Goal: Task Accomplishment & Management: Manage account settings

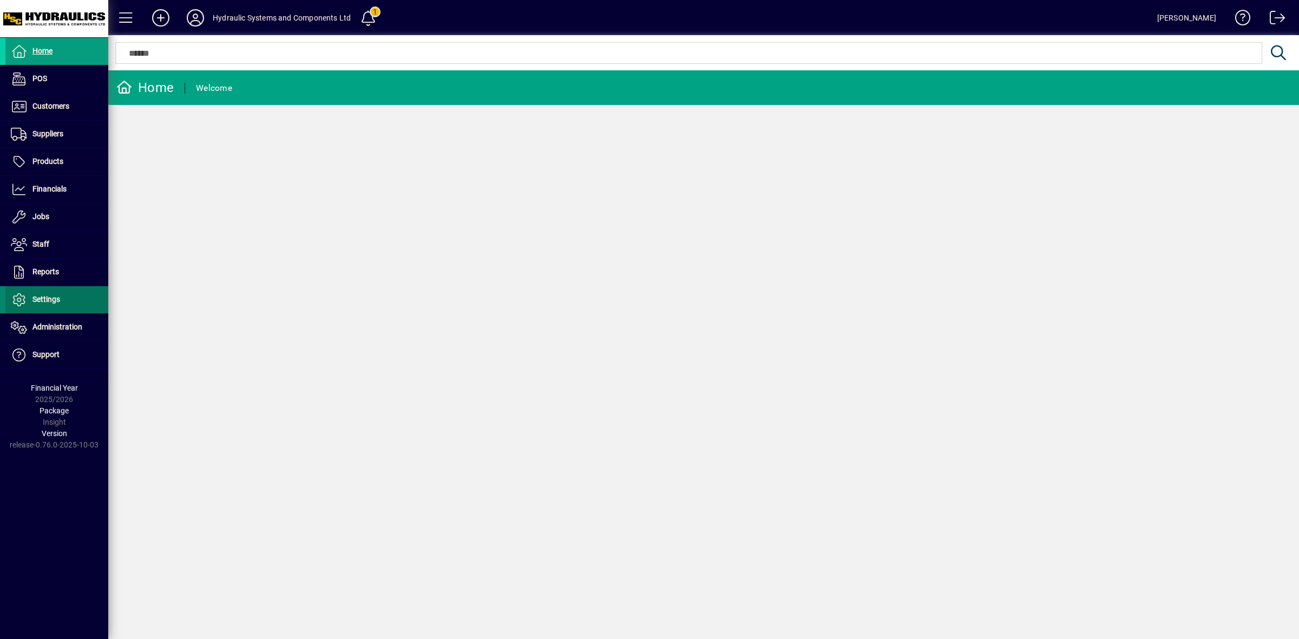
click at [58, 298] on span "Settings" at bounding box center [46, 299] width 28 height 9
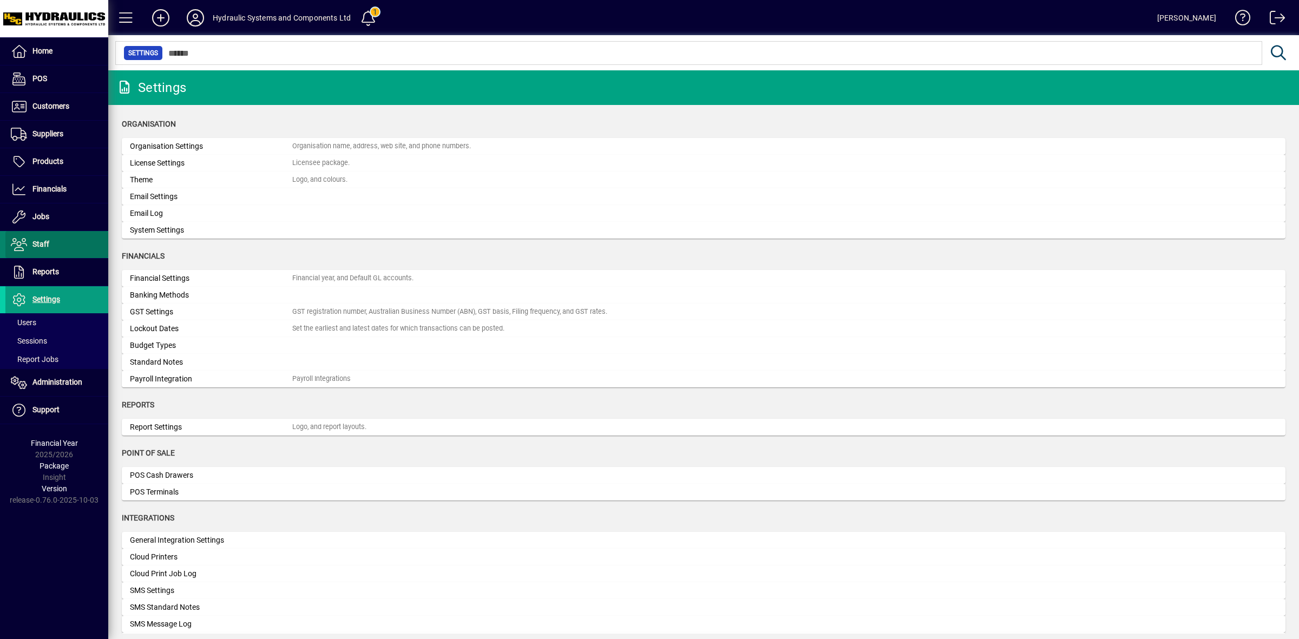
click at [50, 248] on span at bounding box center [56, 245] width 103 height 26
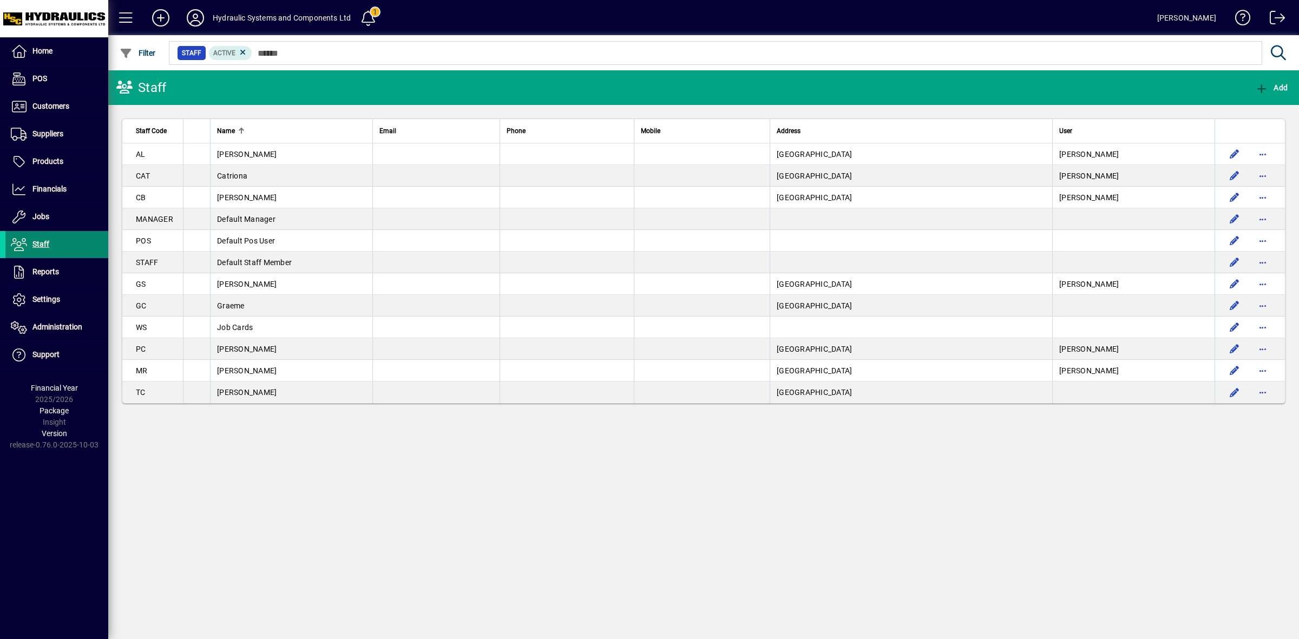
click at [49, 247] on span at bounding box center [56, 245] width 103 height 26
click at [31, 244] on span "Staff" at bounding box center [27, 244] width 44 height 13
click at [1278, 88] on span "Add" at bounding box center [1272, 87] width 32 height 9
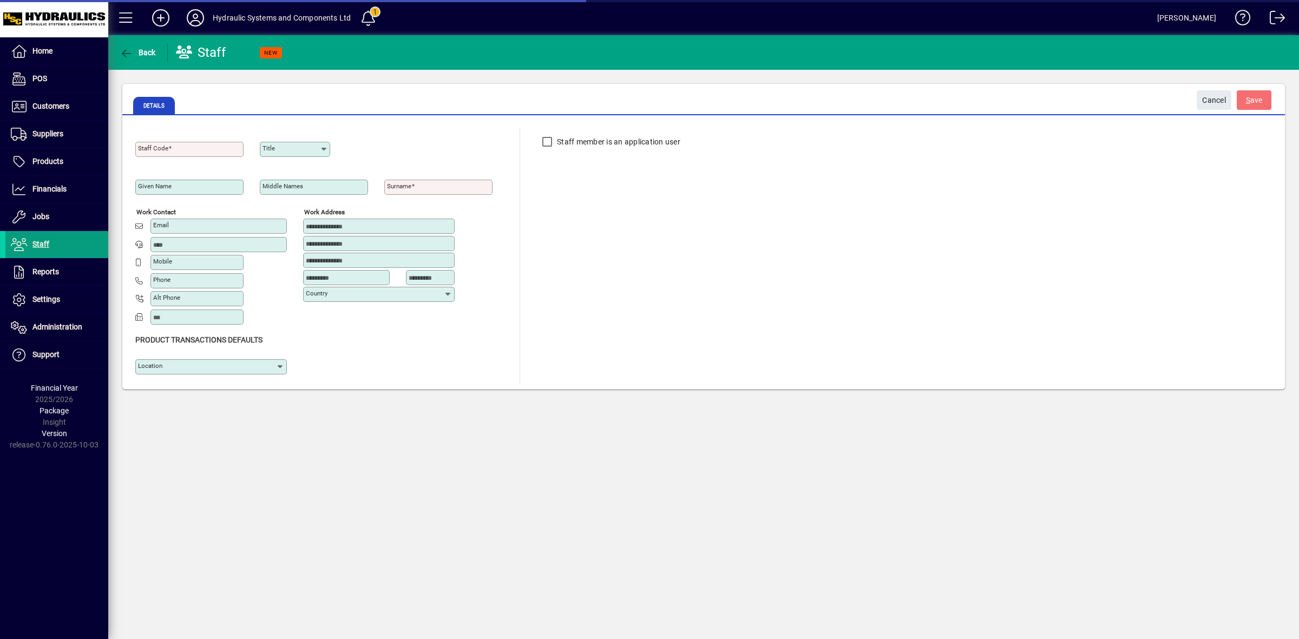
type input "**********"
click at [127, 46] on span "button" at bounding box center [138, 53] width 42 height 26
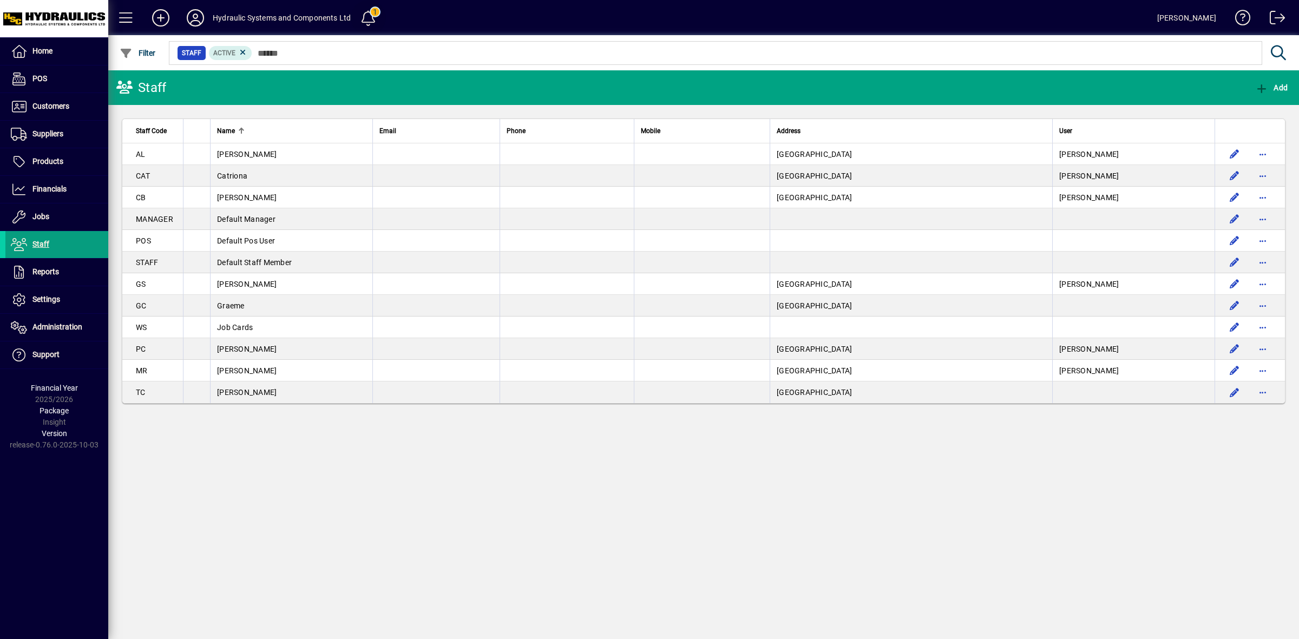
click at [370, 14] on span at bounding box center [369, 18] width 26 height 26
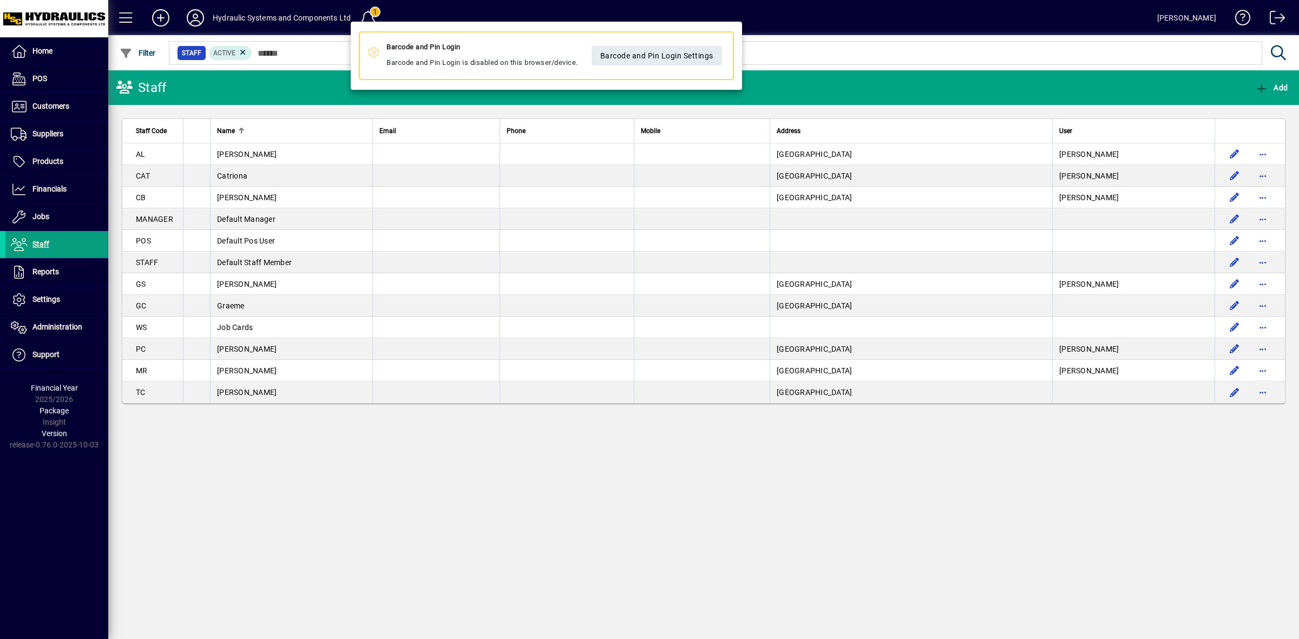
click at [325, 57] on div at bounding box center [649, 319] width 1299 height 639
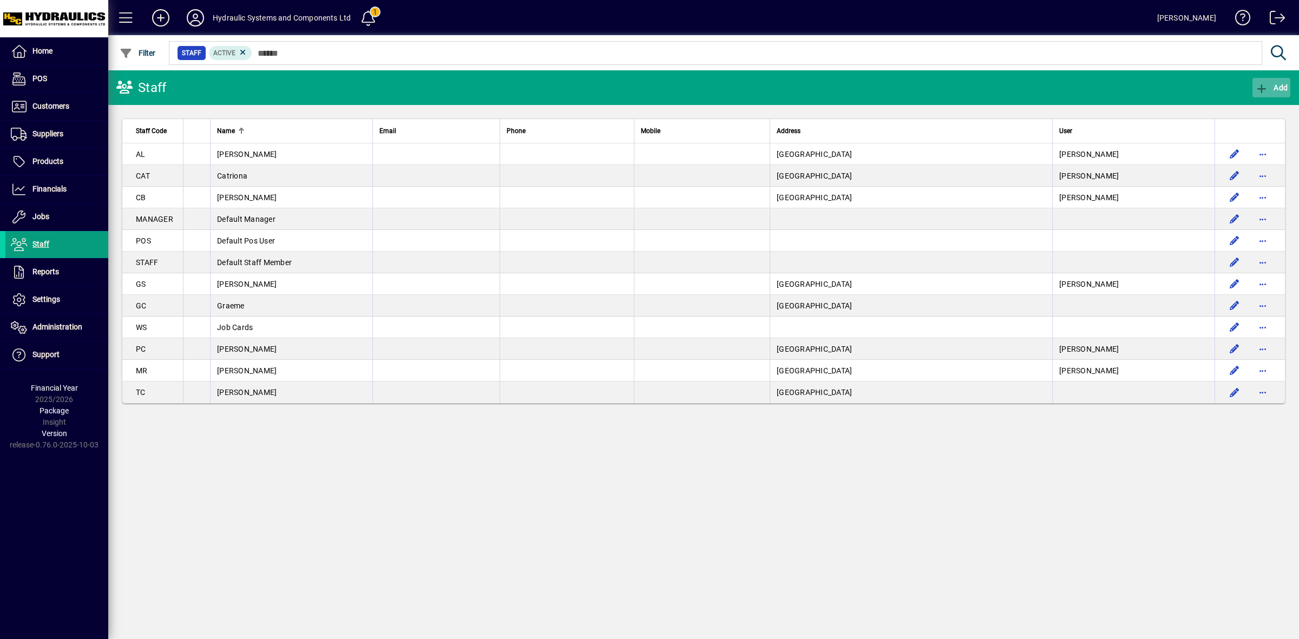
click at [1281, 88] on span "Add" at bounding box center [1272, 87] width 32 height 9
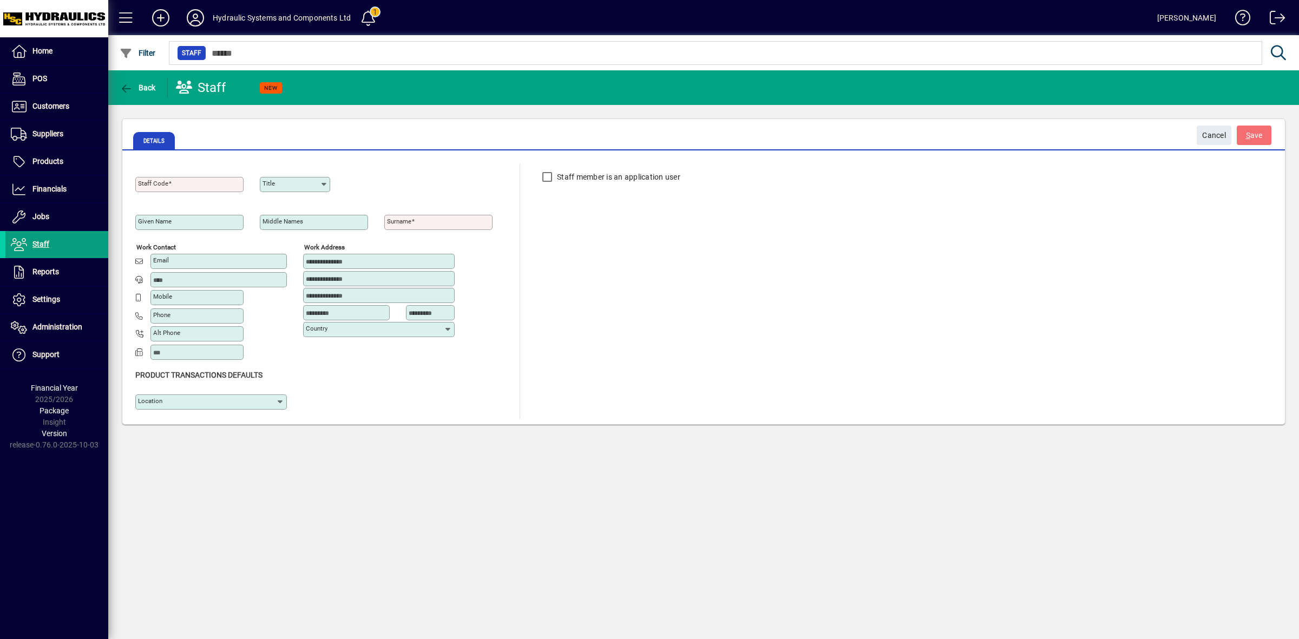
type input "**********"
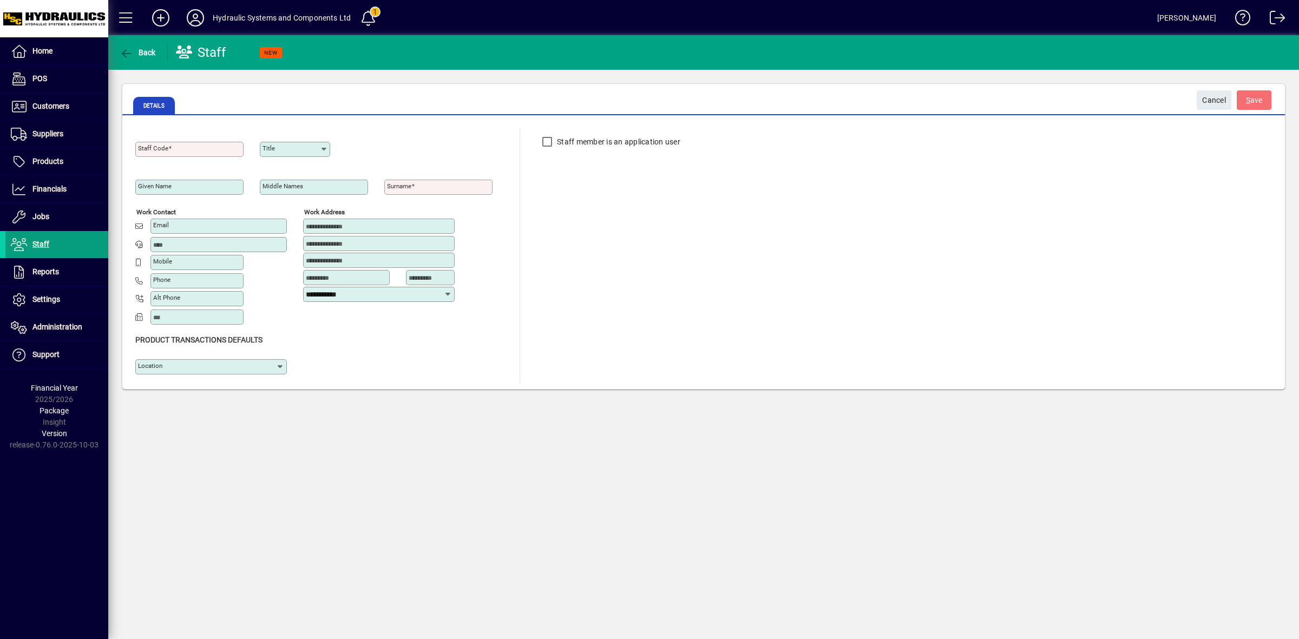
click at [201, 146] on input "Staff Code" at bounding box center [190, 149] width 105 height 9
type input "***"
click at [164, 187] on mat-label "Given name" at bounding box center [155, 186] width 34 height 8
click at [164, 187] on input "Given name" at bounding box center [190, 187] width 105 height 9
type input "*****"
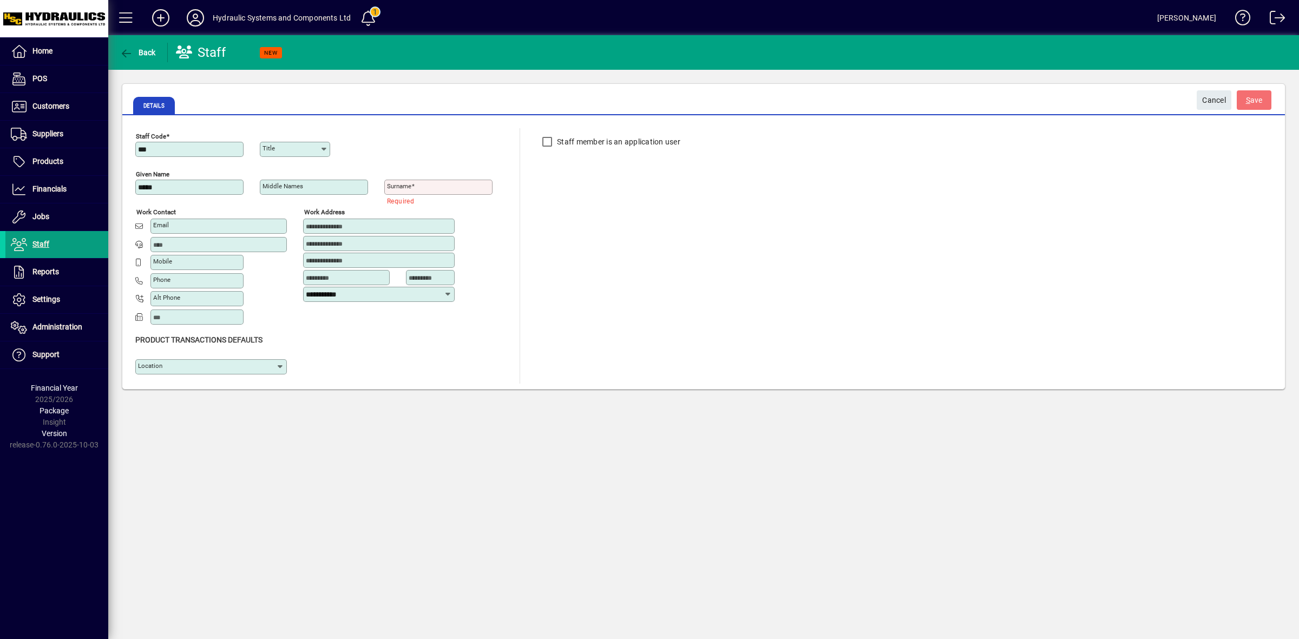
click at [427, 188] on input "Surname" at bounding box center [439, 187] width 105 height 9
type input "*******"
click at [247, 365] on input "Location" at bounding box center [207, 367] width 138 height 9
click at [149, 390] on div "HSC" at bounding box center [151, 389] width 15 height 11
type input "***"
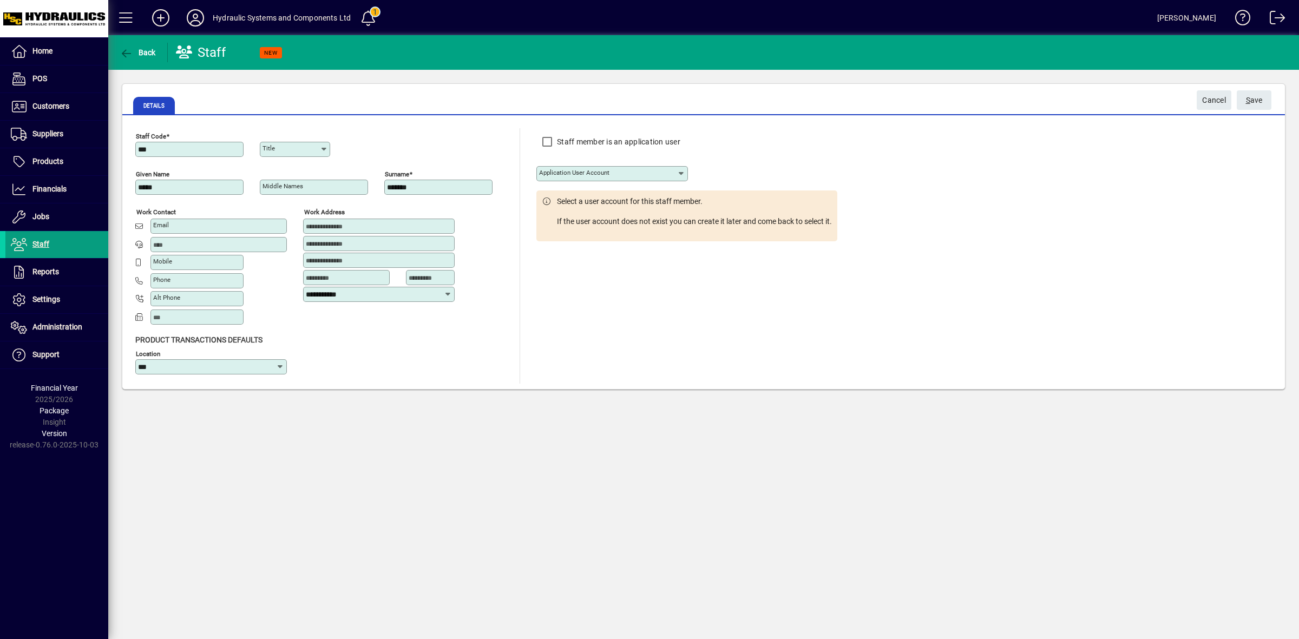
click at [669, 174] on input "Application user account" at bounding box center [608, 173] width 138 height 9
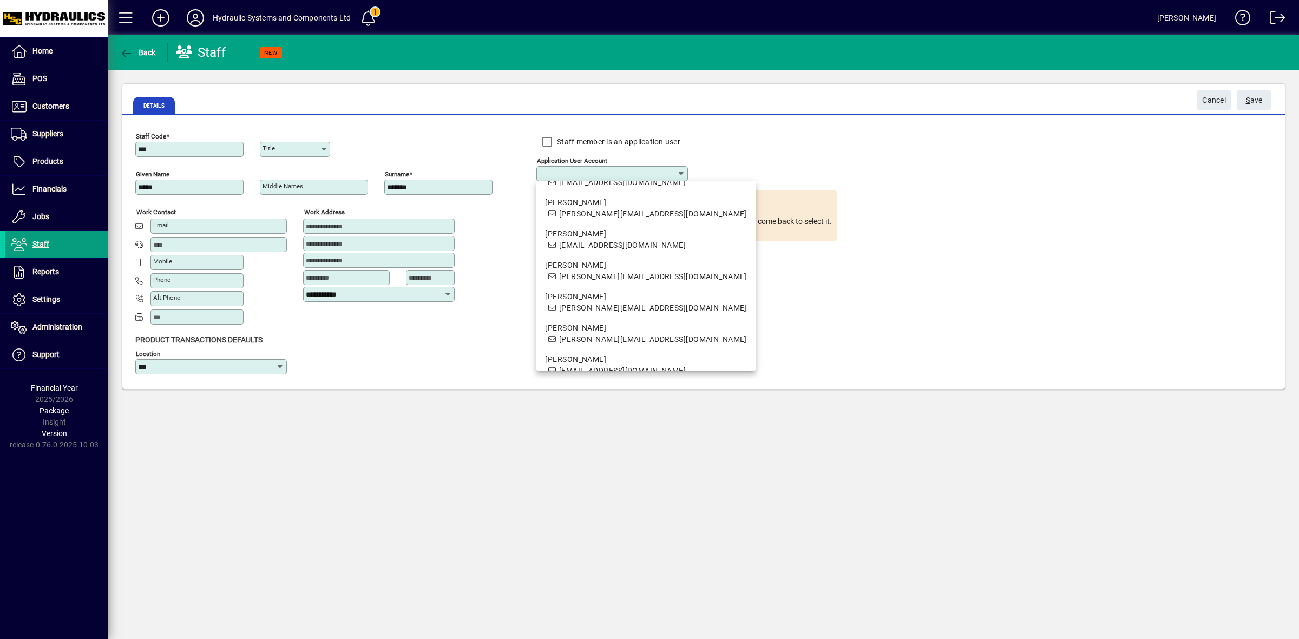
scroll to position [164, 0]
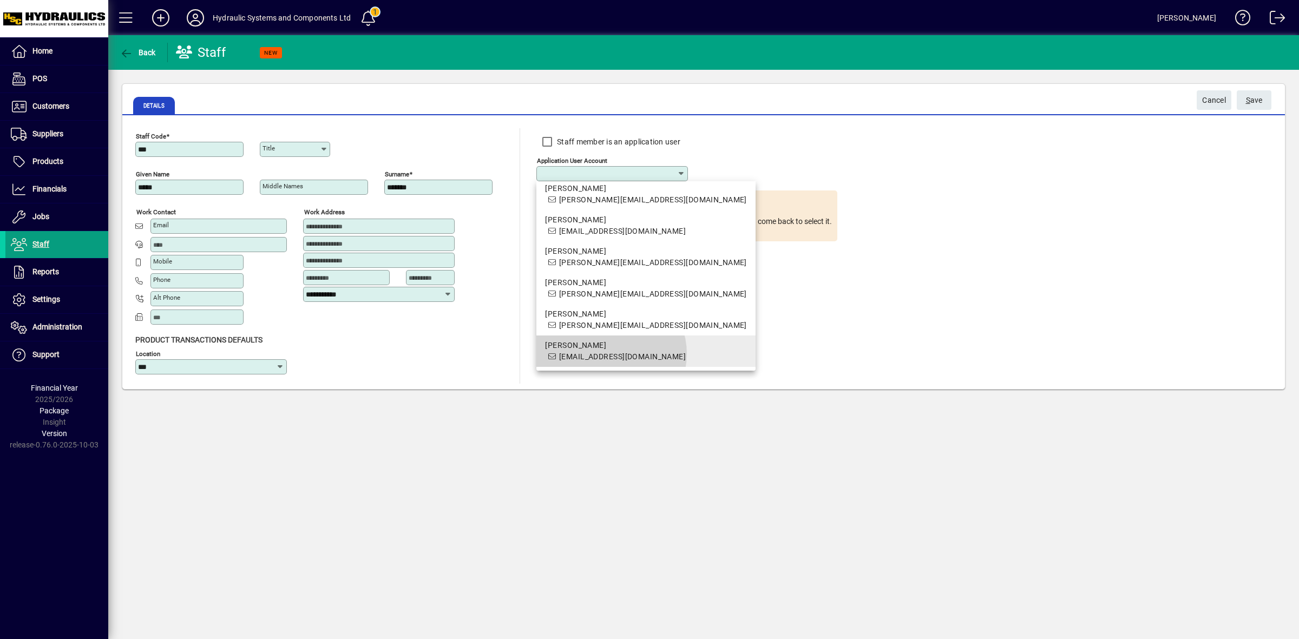
click at [607, 354] on span "petr@hsac.co.nz" at bounding box center [622, 356] width 127 height 9
type input "**********"
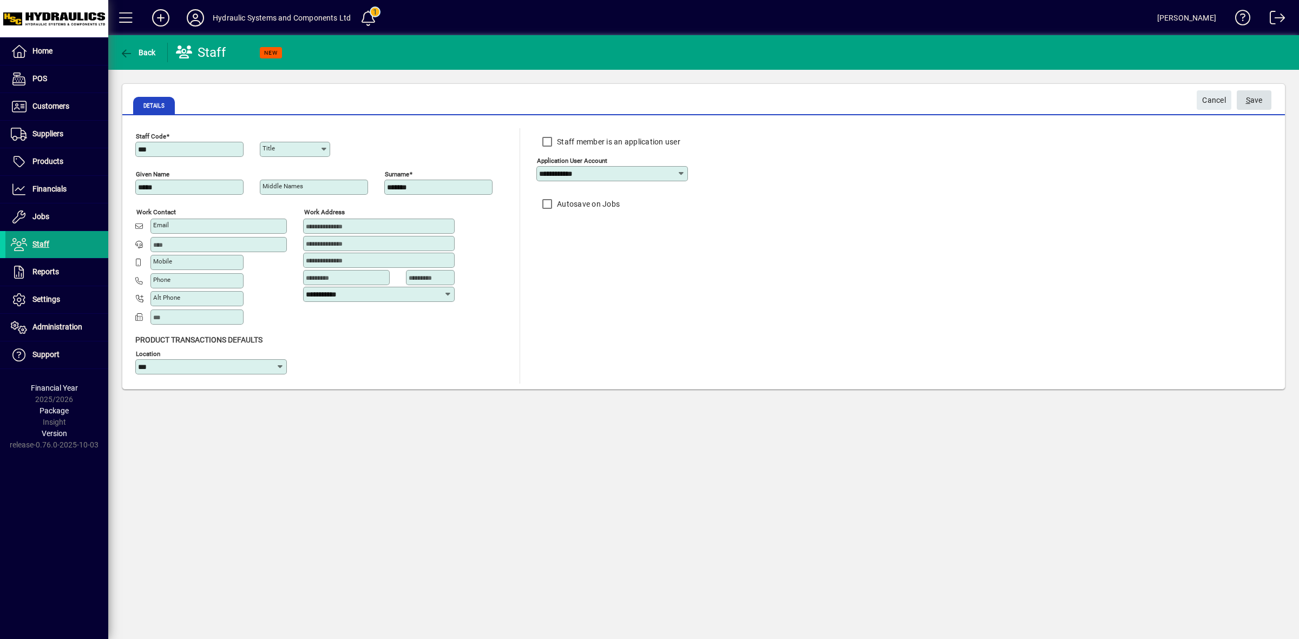
click at [1263, 93] on span "submit" at bounding box center [1254, 100] width 35 height 26
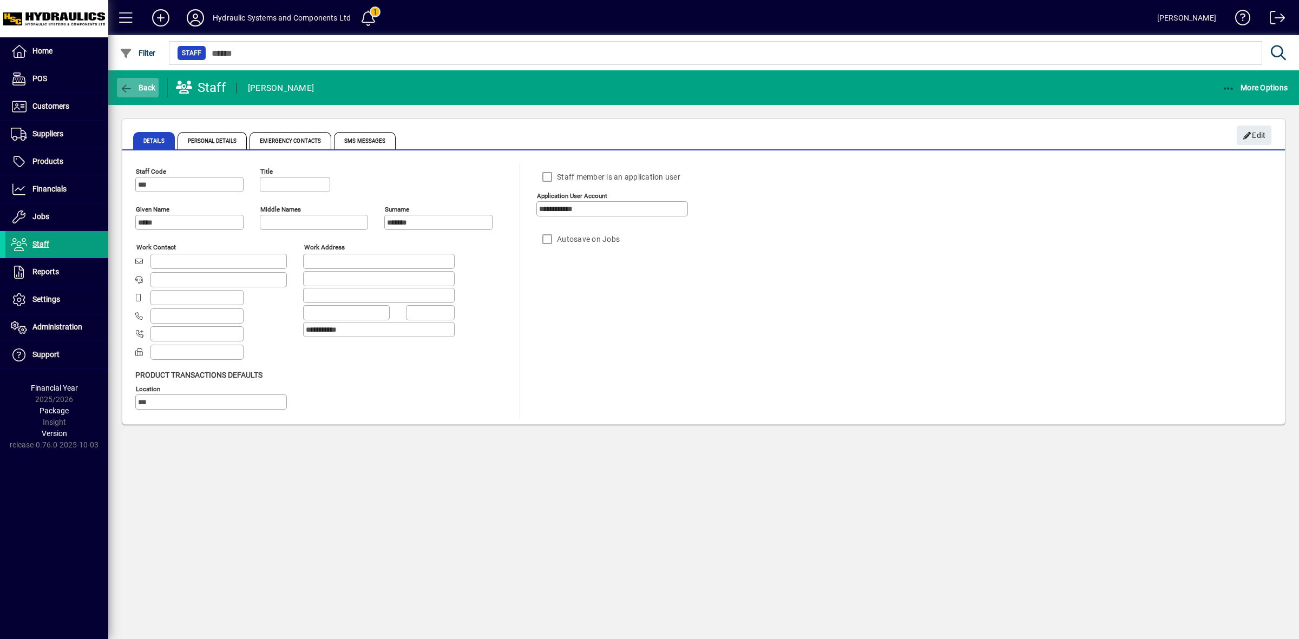
click at [147, 89] on span "Back" at bounding box center [138, 87] width 36 height 9
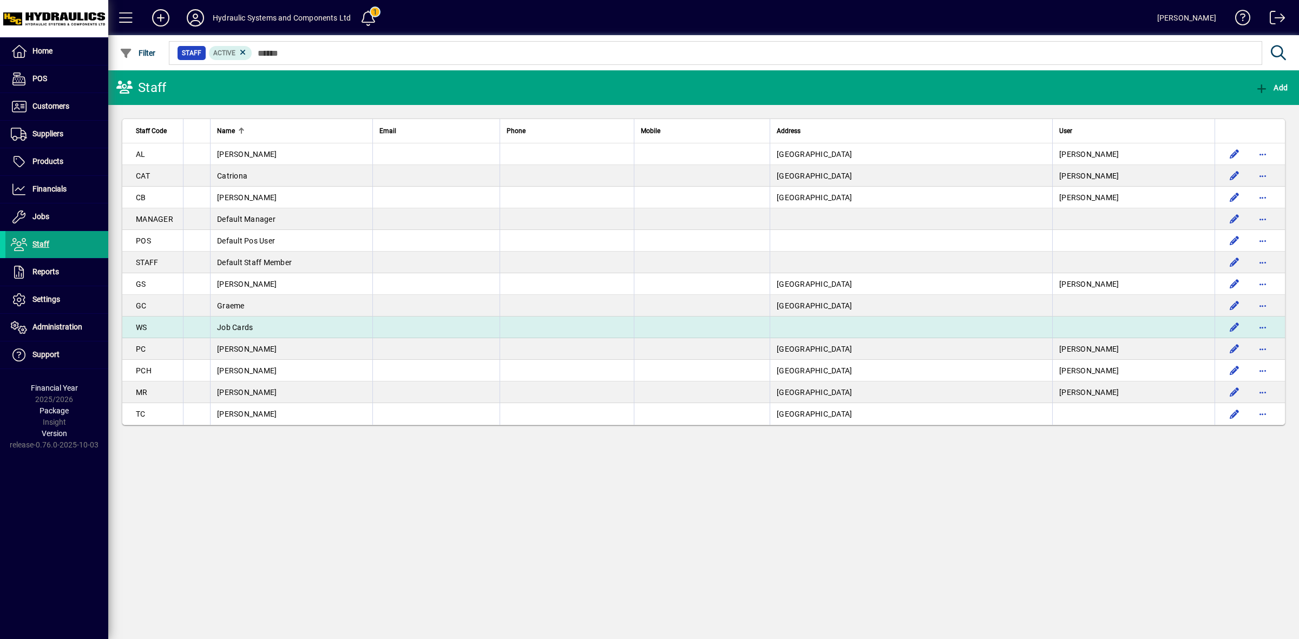
click at [250, 328] on span "Job Cards" at bounding box center [235, 327] width 36 height 9
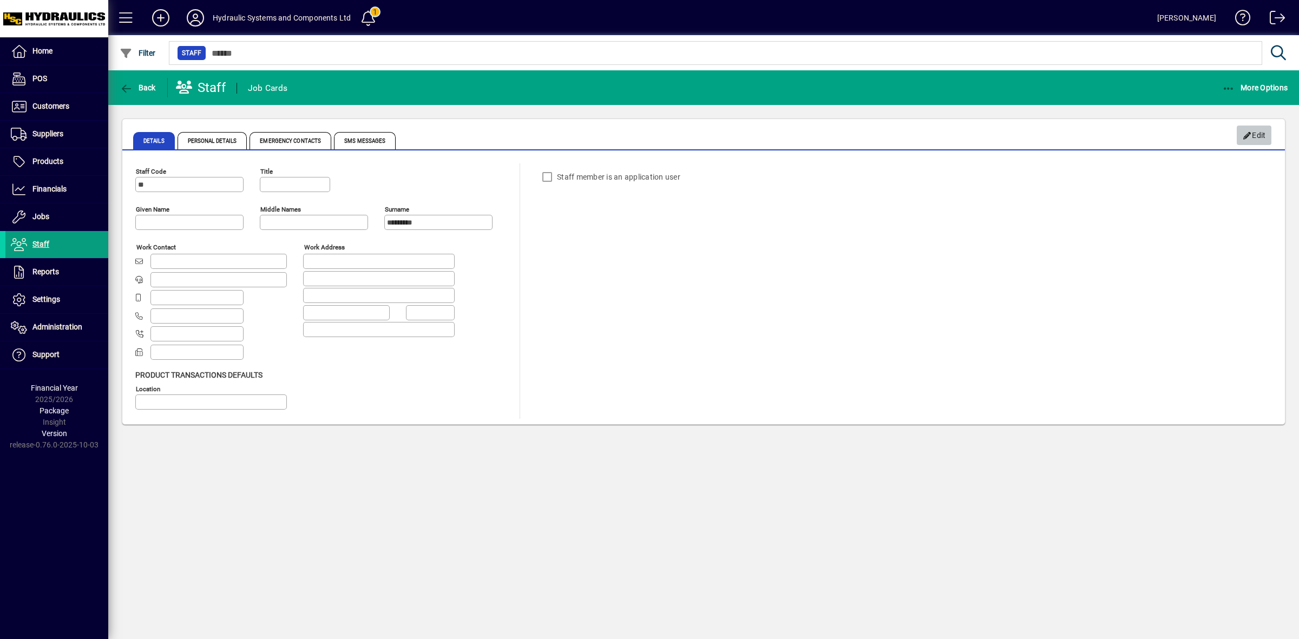
click at [1260, 130] on span "Edit" at bounding box center [1254, 136] width 23 height 18
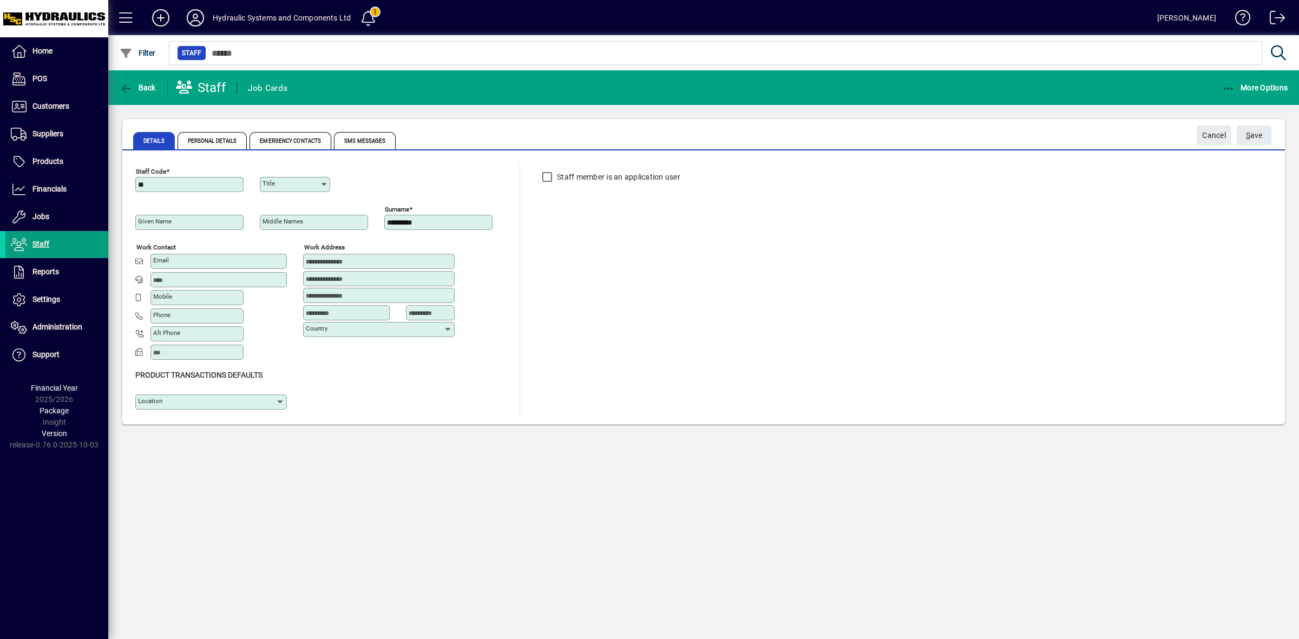
type input "**********"
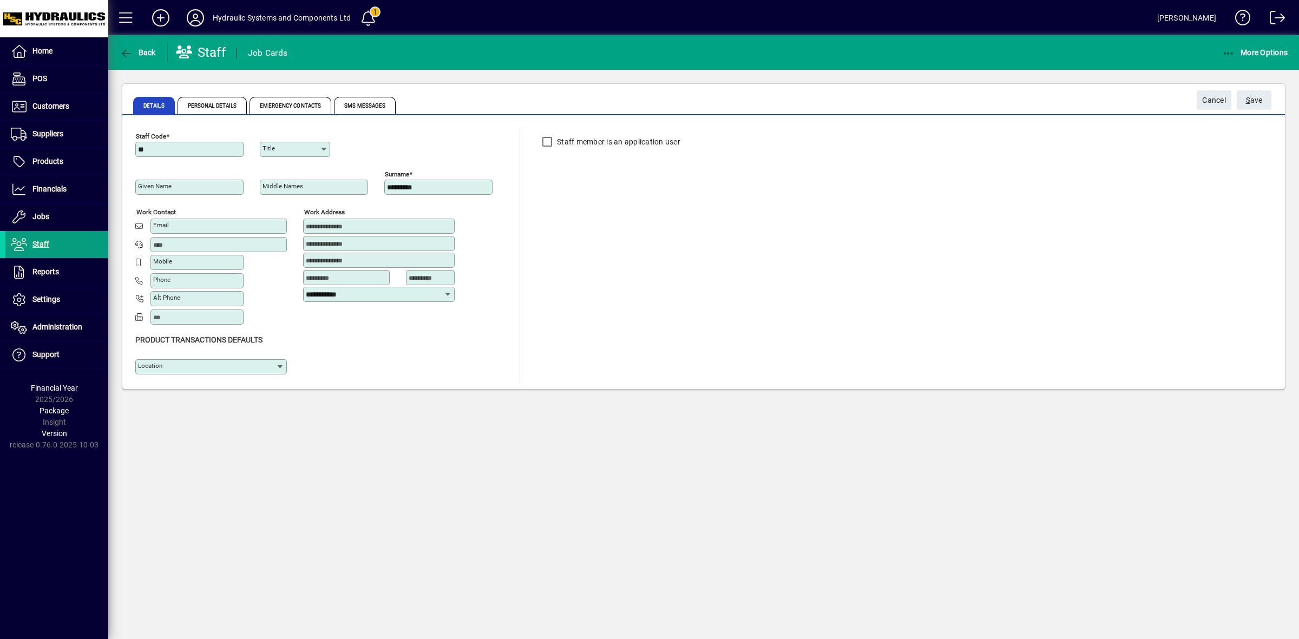
click at [253, 364] on input "Location" at bounding box center [207, 367] width 138 height 9
click at [145, 396] on mat-option "HSC" at bounding box center [151, 390] width 32 height 21
type input "***"
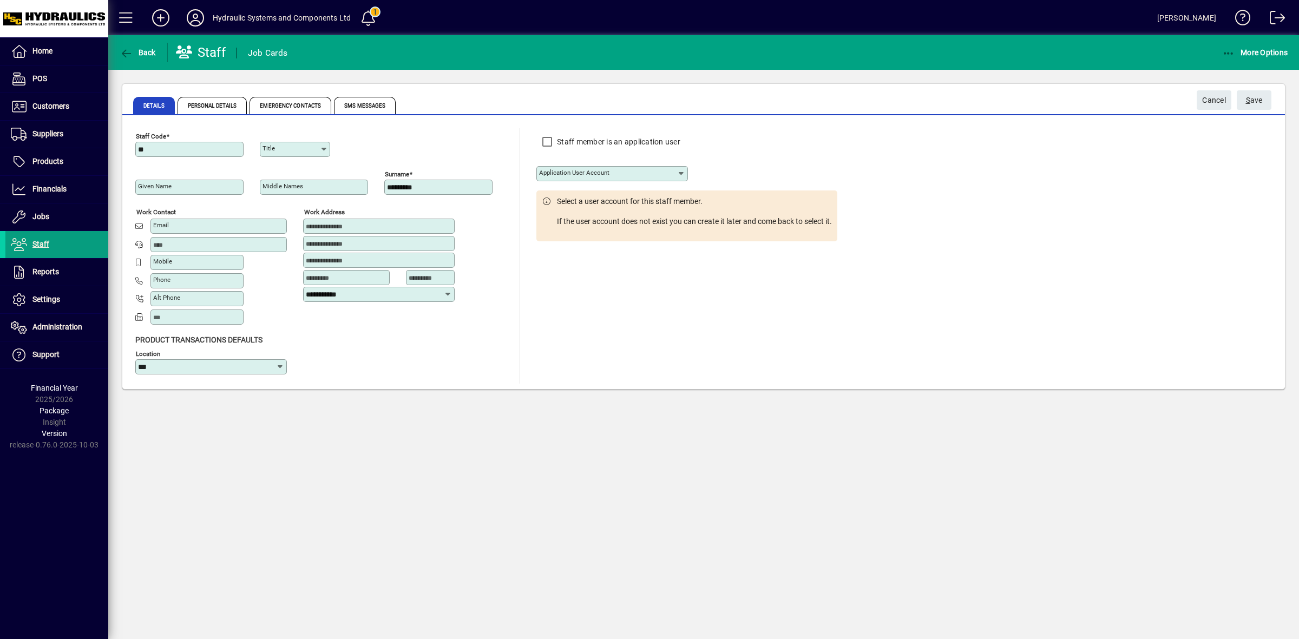
click at [642, 169] on input "Application user account" at bounding box center [608, 173] width 138 height 9
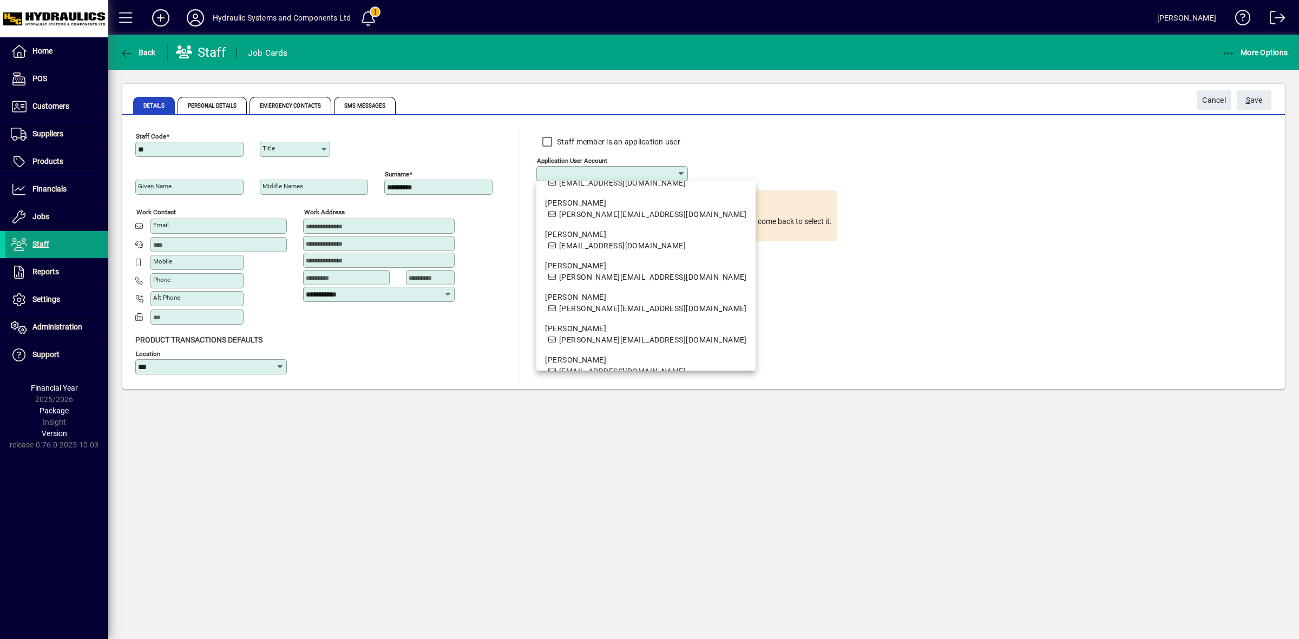
scroll to position [164, 0]
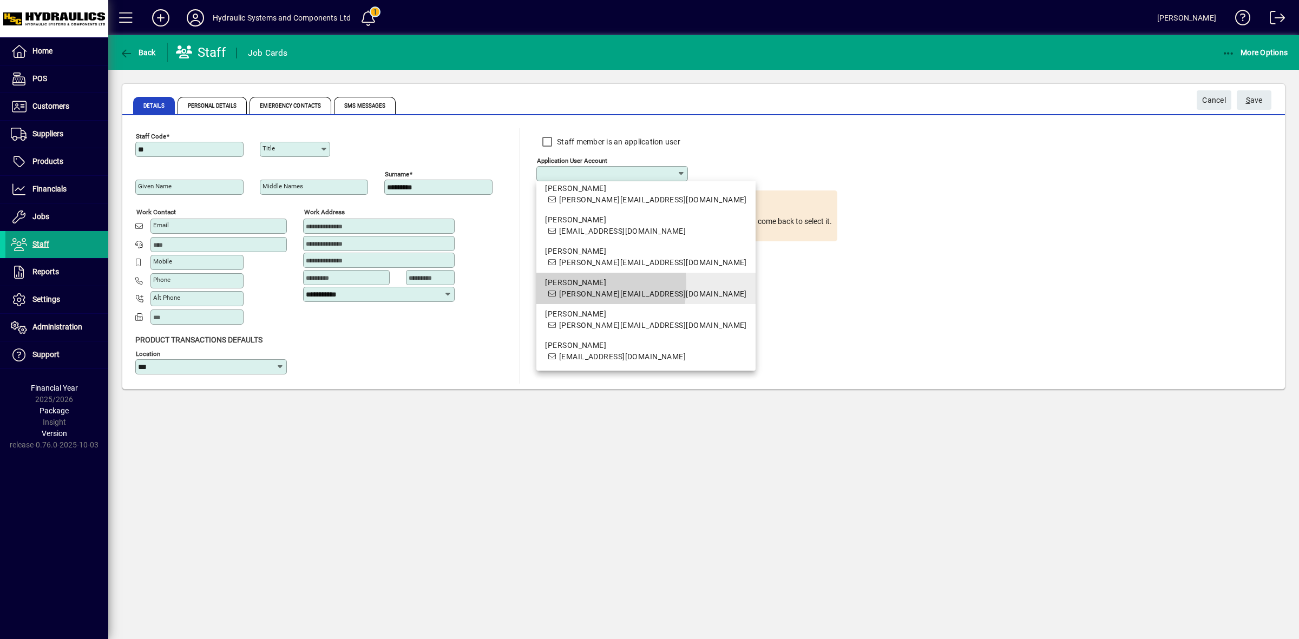
click at [556, 285] on div "Mike Sparks" at bounding box center [645, 282] width 201 height 11
type input "**********"
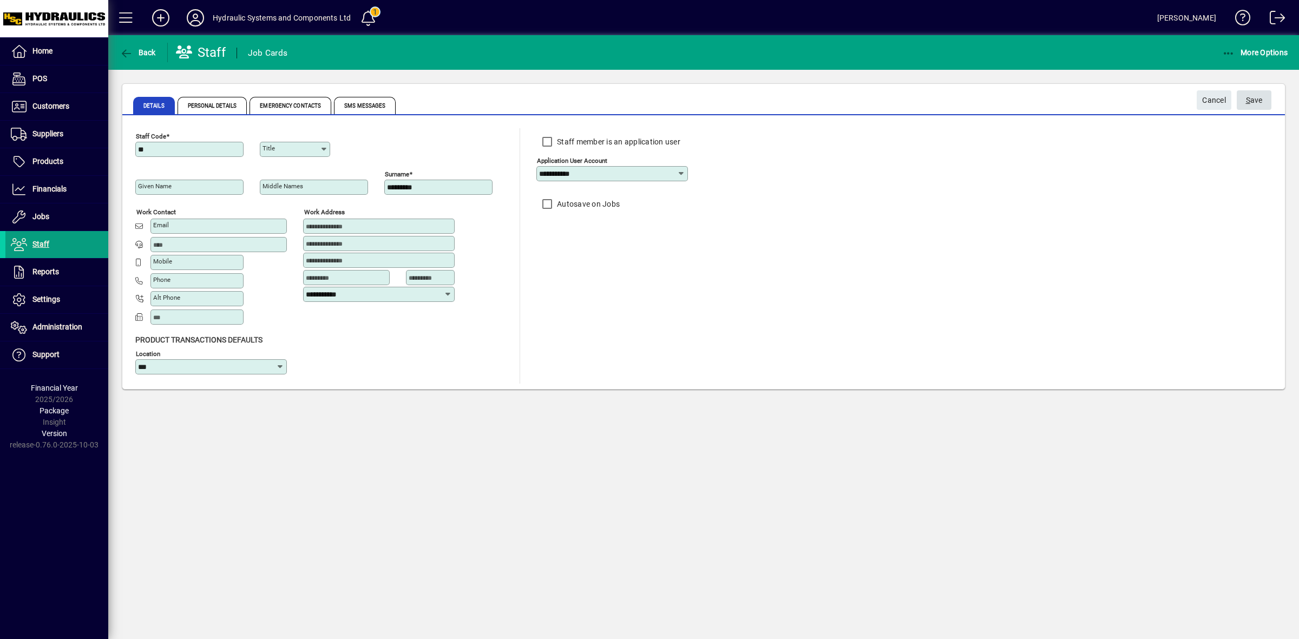
click at [1249, 99] on span "S" at bounding box center [1248, 100] width 4 height 9
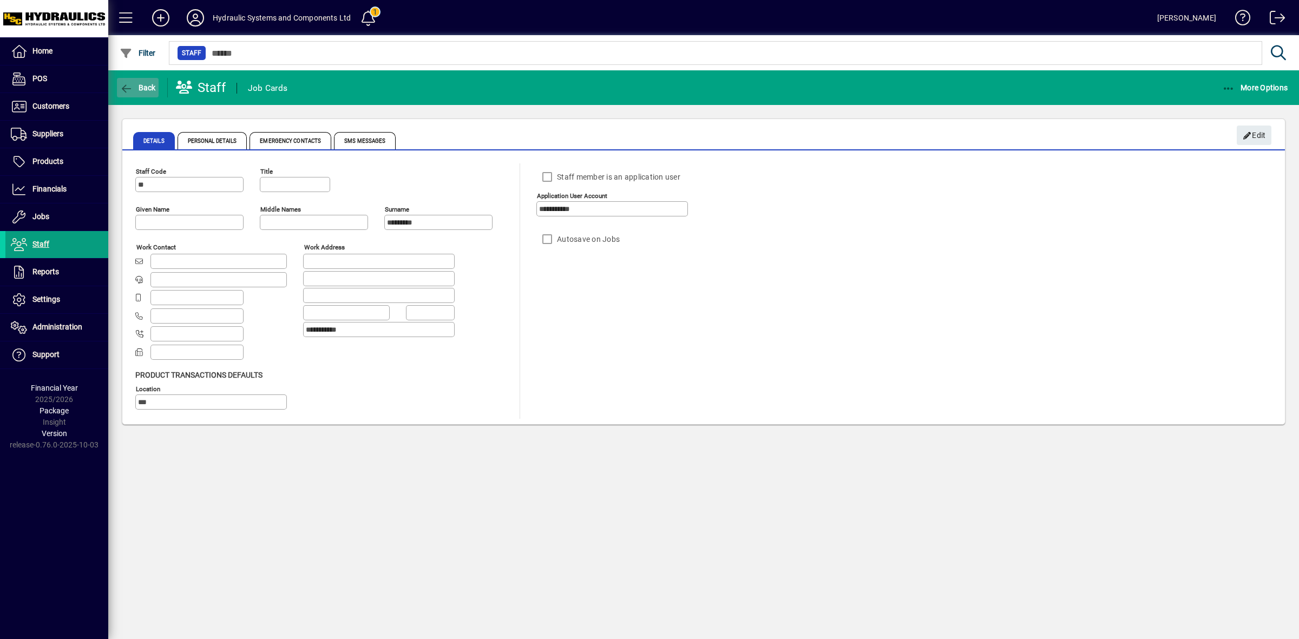
click at [148, 90] on span "Back" at bounding box center [138, 87] width 36 height 9
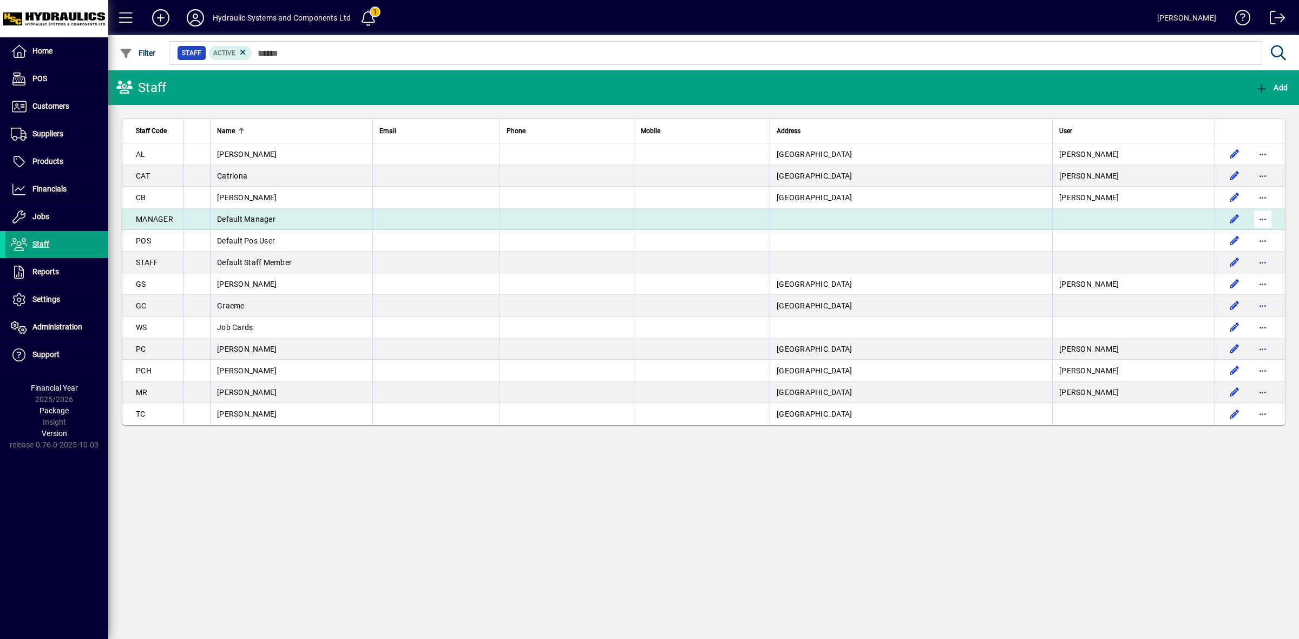
click at [1266, 219] on span "button" at bounding box center [1263, 219] width 26 height 26
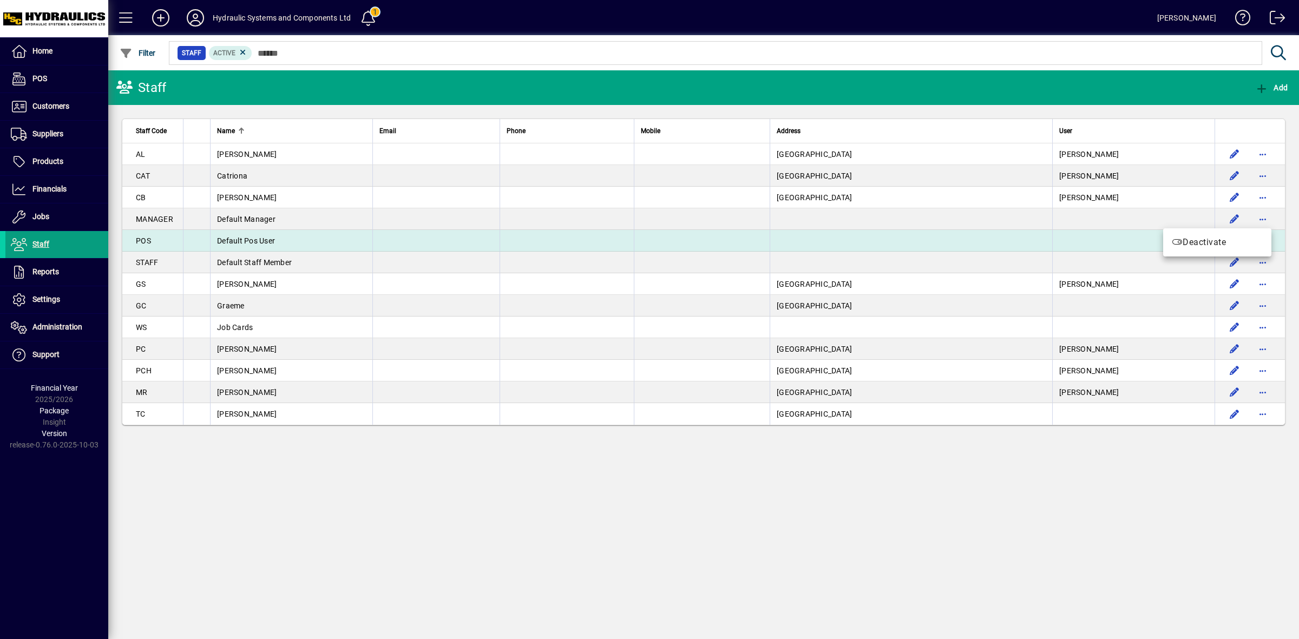
click at [1245, 238] on span "Deactivate" at bounding box center [1217, 242] width 91 height 13
click at [1262, 239] on span "button" at bounding box center [1263, 241] width 26 height 26
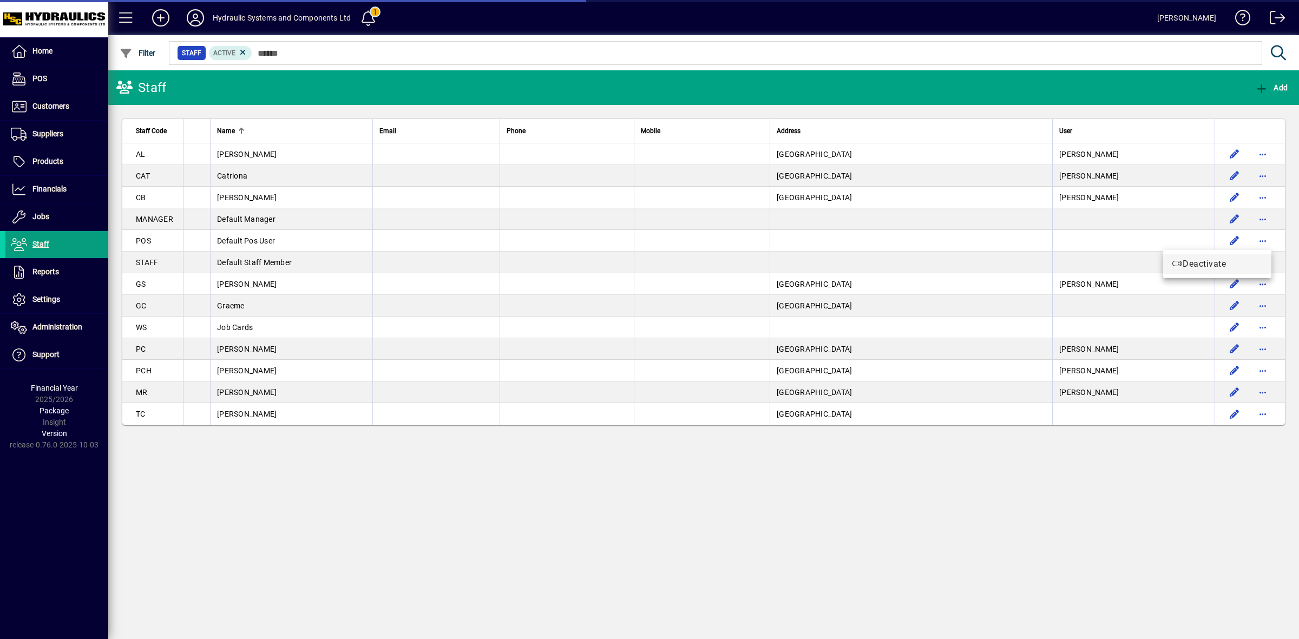
click at [1217, 266] on span "Deactivate" at bounding box center [1217, 264] width 91 height 13
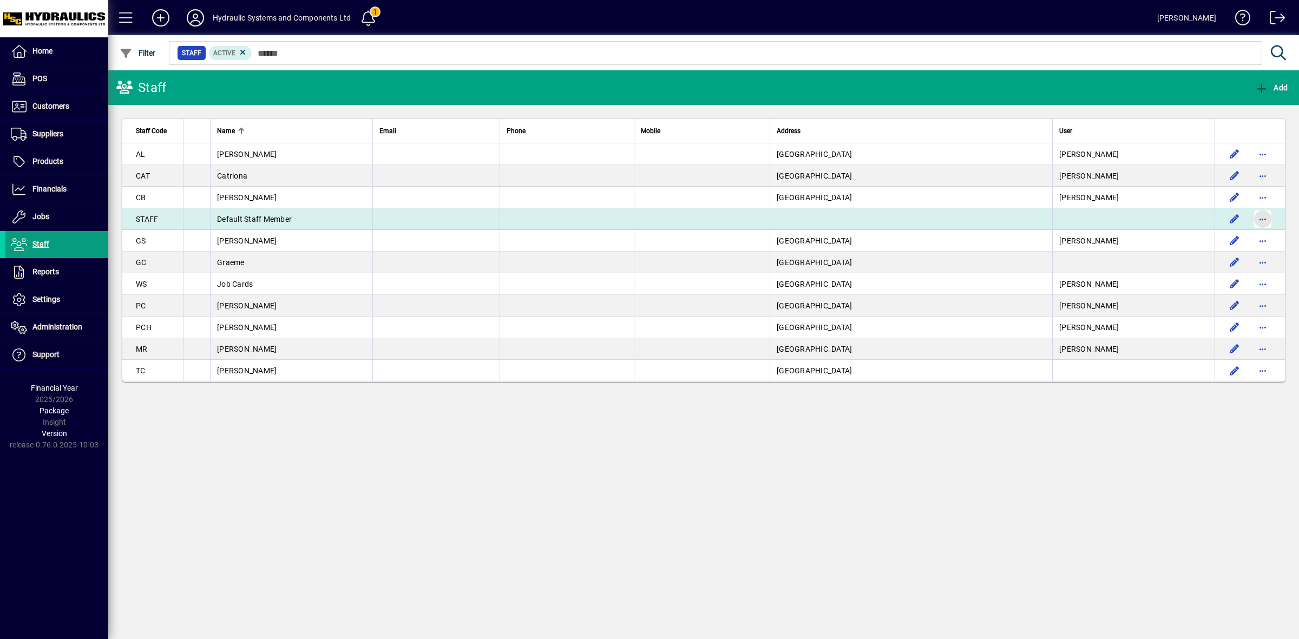
click at [1259, 219] on span "button" at bounding box center [1263, 219] width 26 height 26
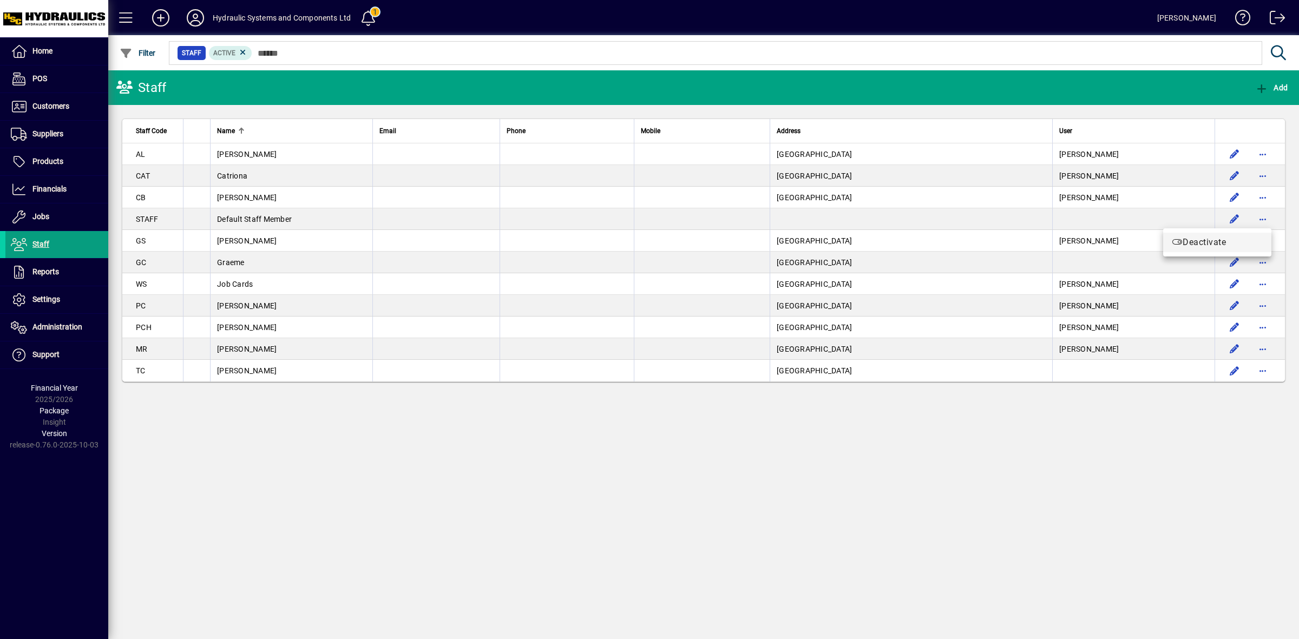
click at [1215, 243] on span "Deactivate" at bounding box center [1217, 242] width 91 height 13
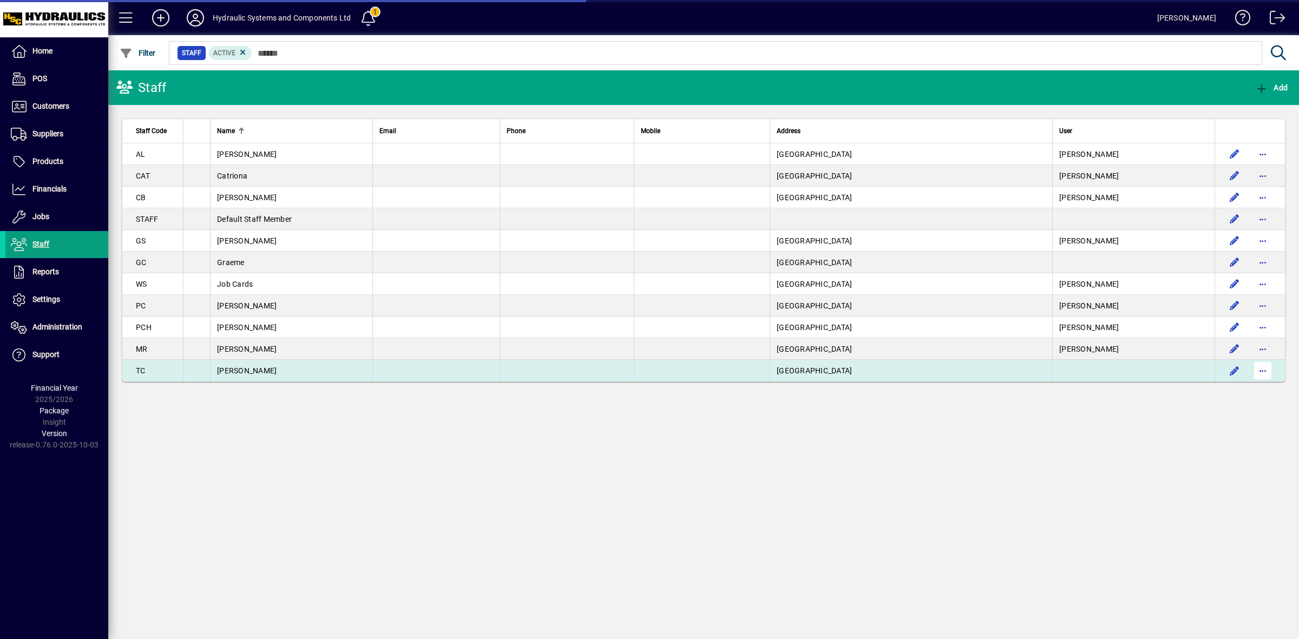
click at [1264, 369] on span "button" at bounding box center [1263, 371] width 26 height 26
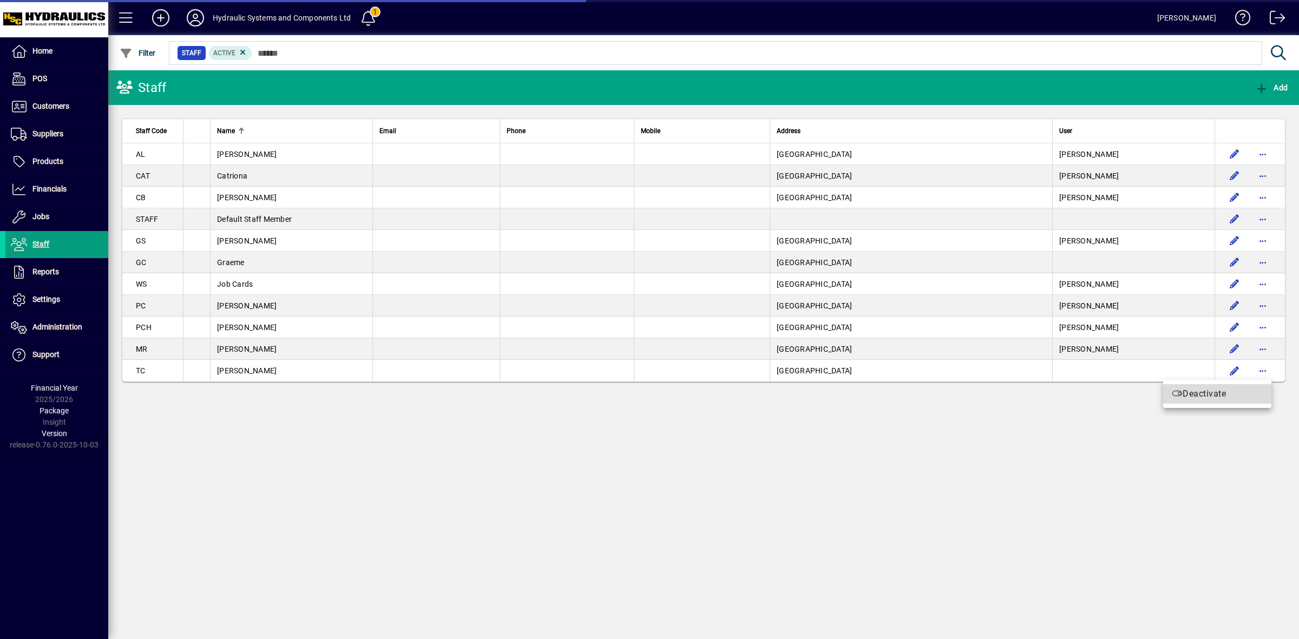
click at [1218, 395] on span "Deactivate" at bounding box center [1217, 394] width 91 height 13
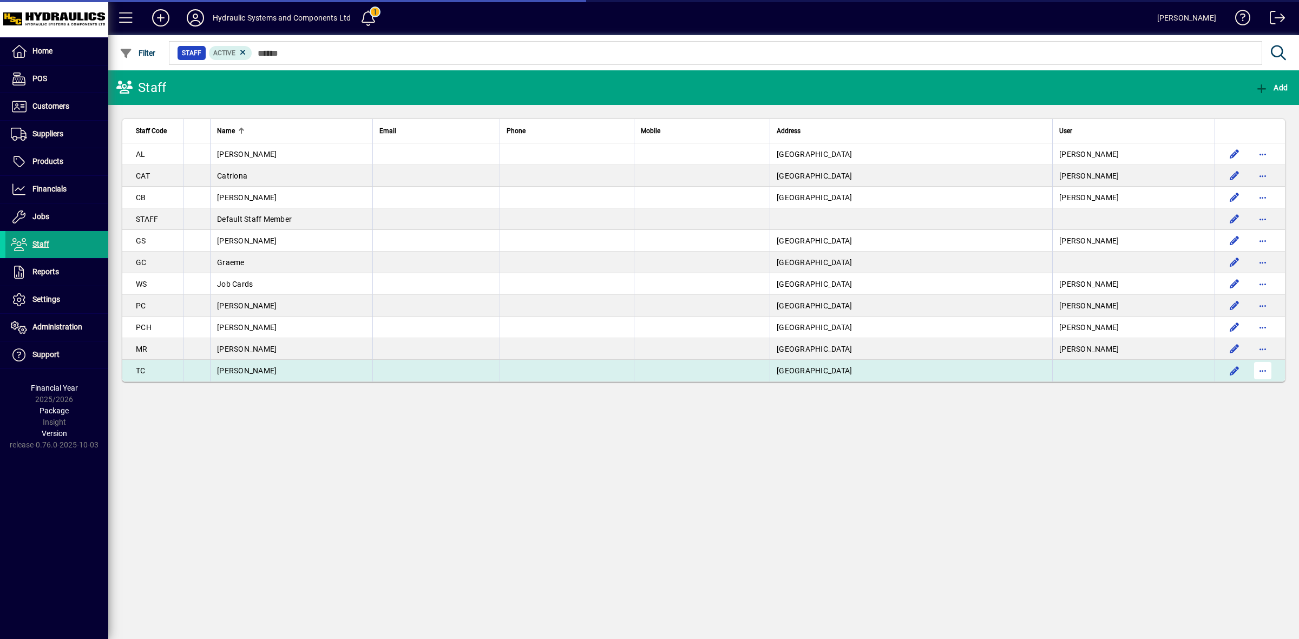
click at [1265, 371] on span "button" at bounding box center [1263, 371] width 26 height 26
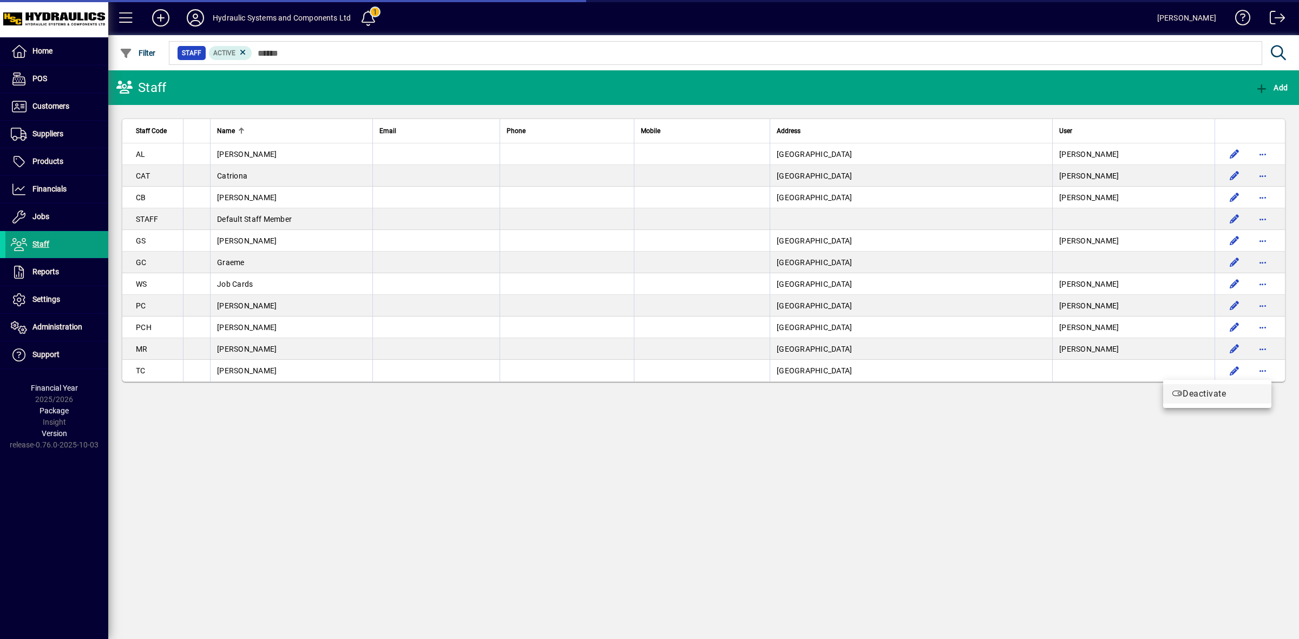
click at [1213, 398] on span "Deactivate" at bounding box center [1217, 394] width 91 height 13
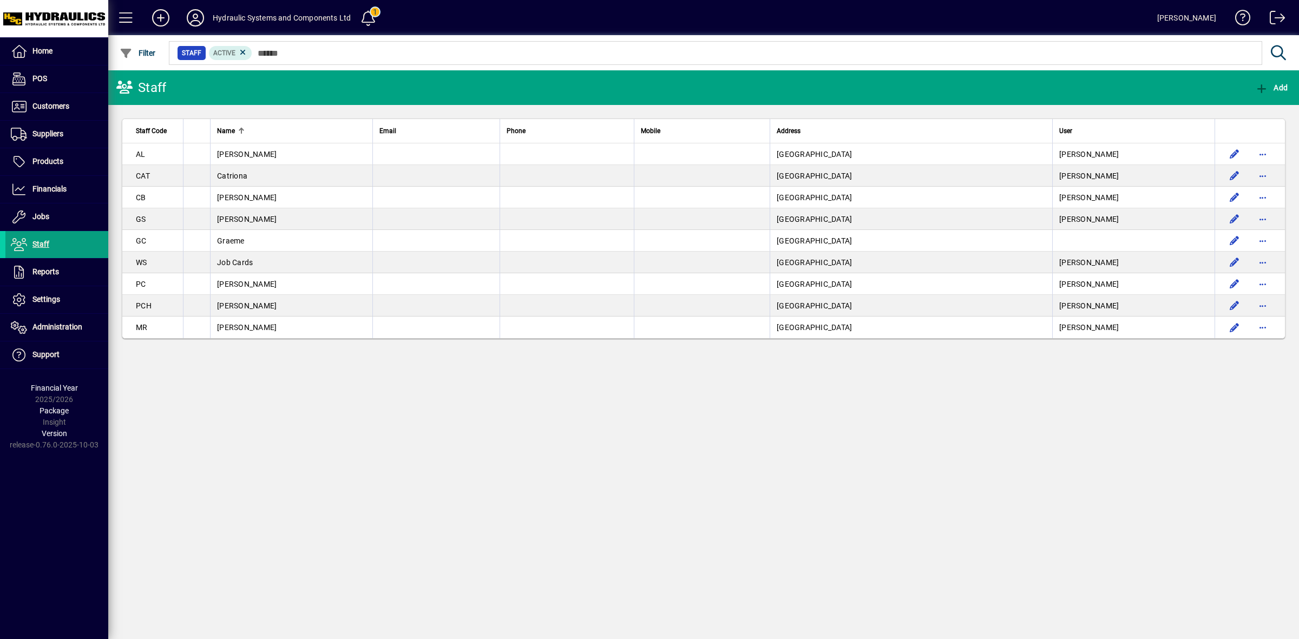
click at [537, 450] on div "Staff Add Staff Code Name Email Phone Mobile Address User AL Allan New Zealand …" at bounding box center [703, 354] width 1191 height 569
click at [241, 49] on icon at bounding box center [243, 53] width 10 height 10
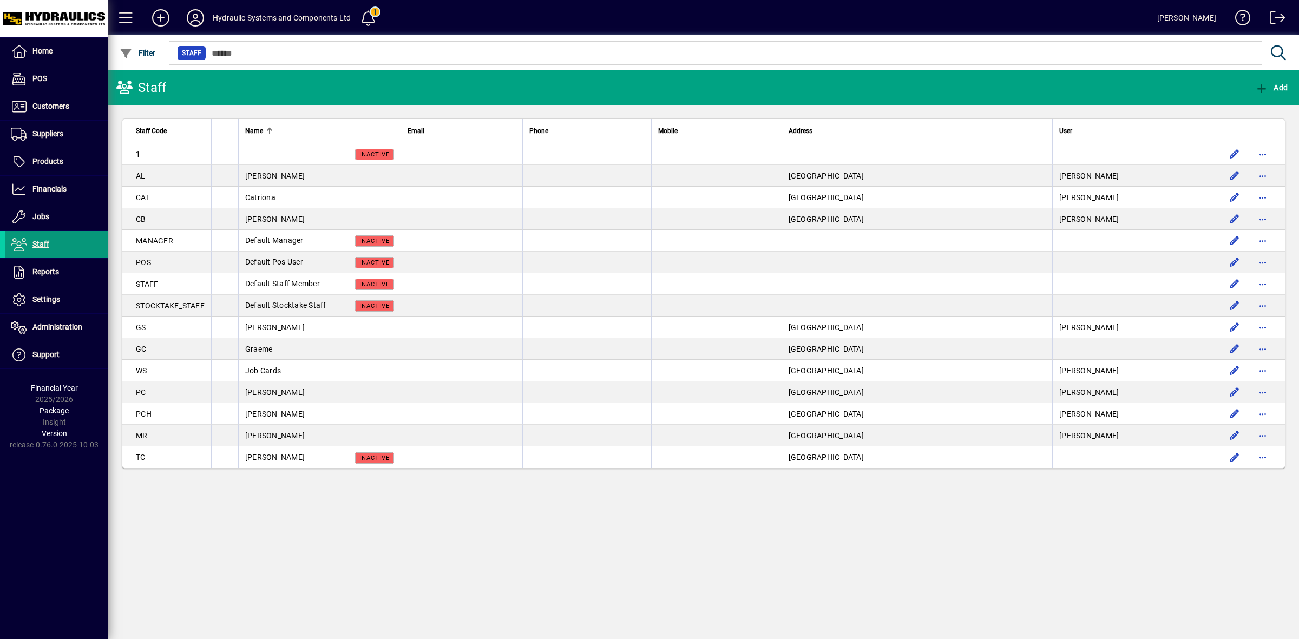
click at [42, 246] on span "Staff" at bounding box center [40, 244] width 17 height 9
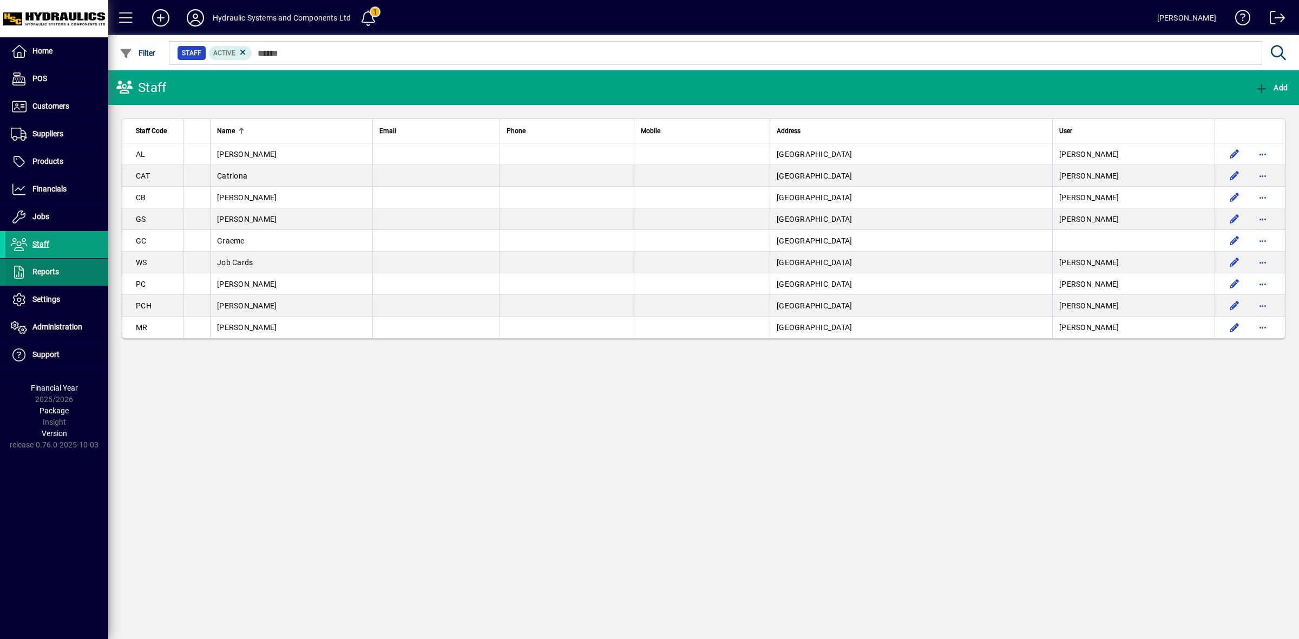
click at [41, 271] on span "Reports" at bounding box center [45, 271] width 27 height 9
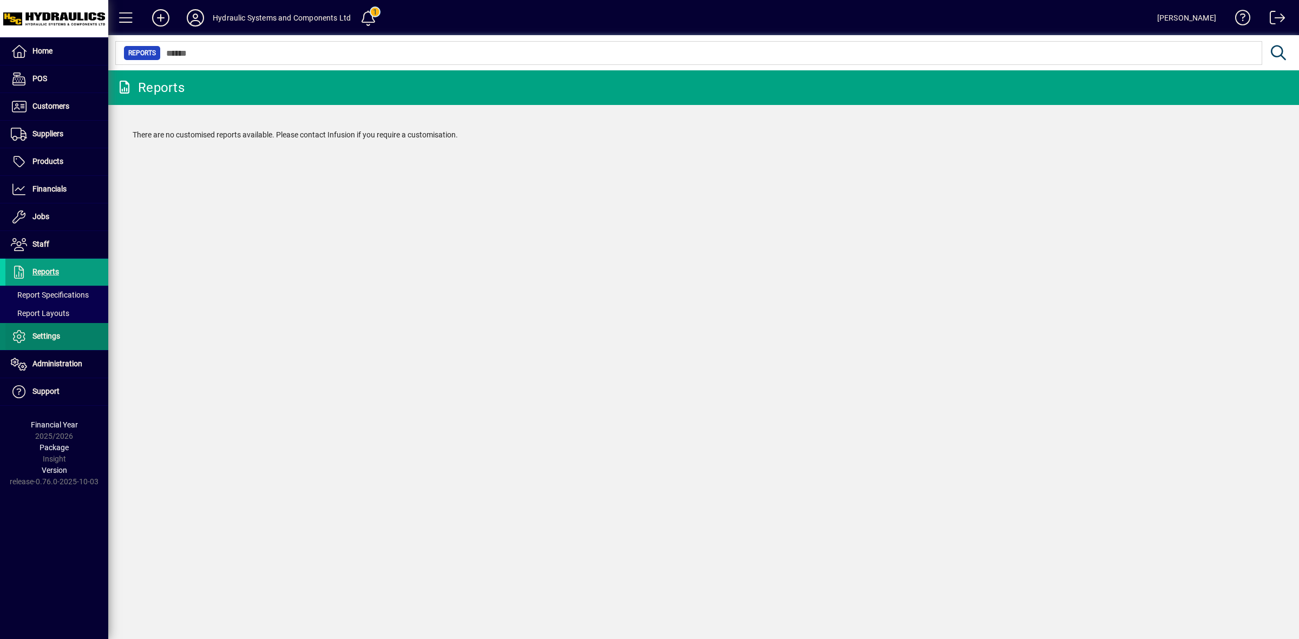
click at [50, 333] on span "Settings" at bounding box center [46, 336] width 28 height 9
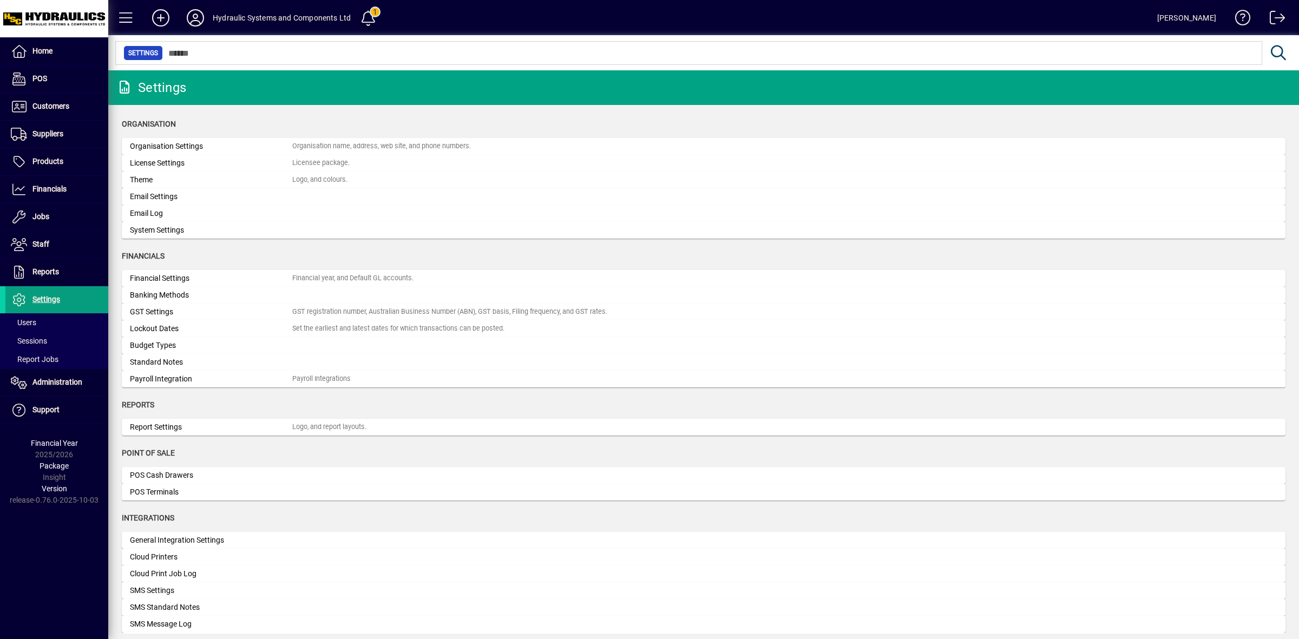
click at [195, 15] on icon at bounding box center [196, 17] width 22 height 17
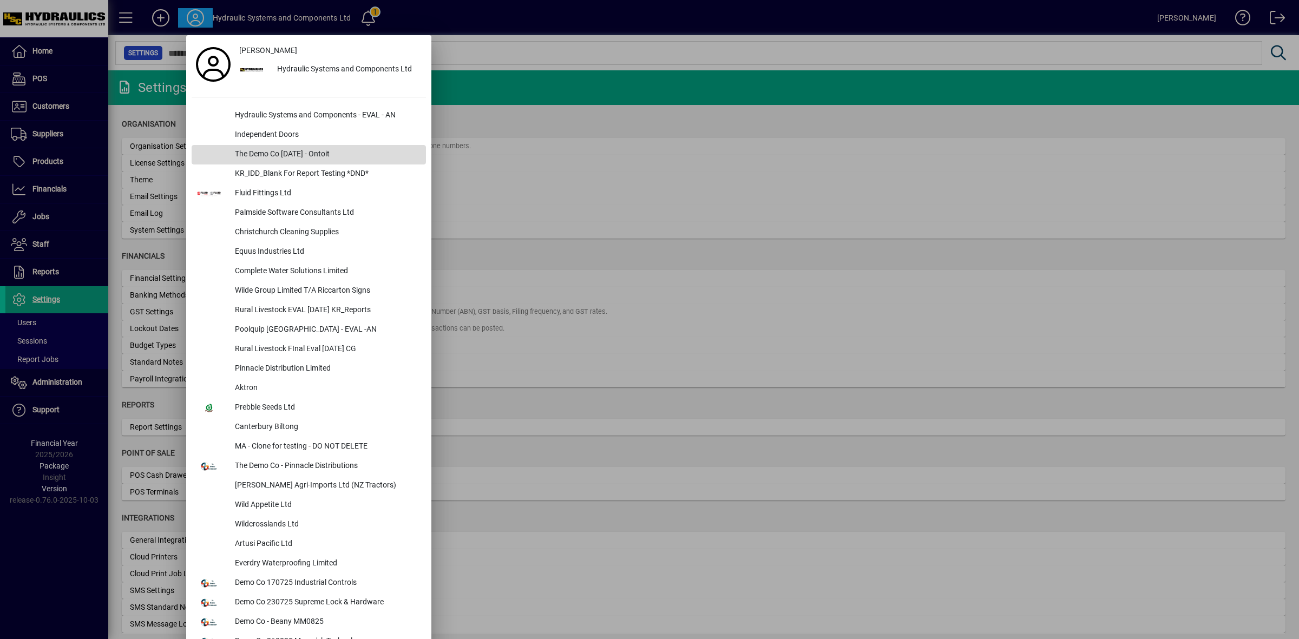
click at [292, 154] on div "The Demo Co Oct 2024 - Ontoit" at bounding box center [326, 154] width 200 height 19
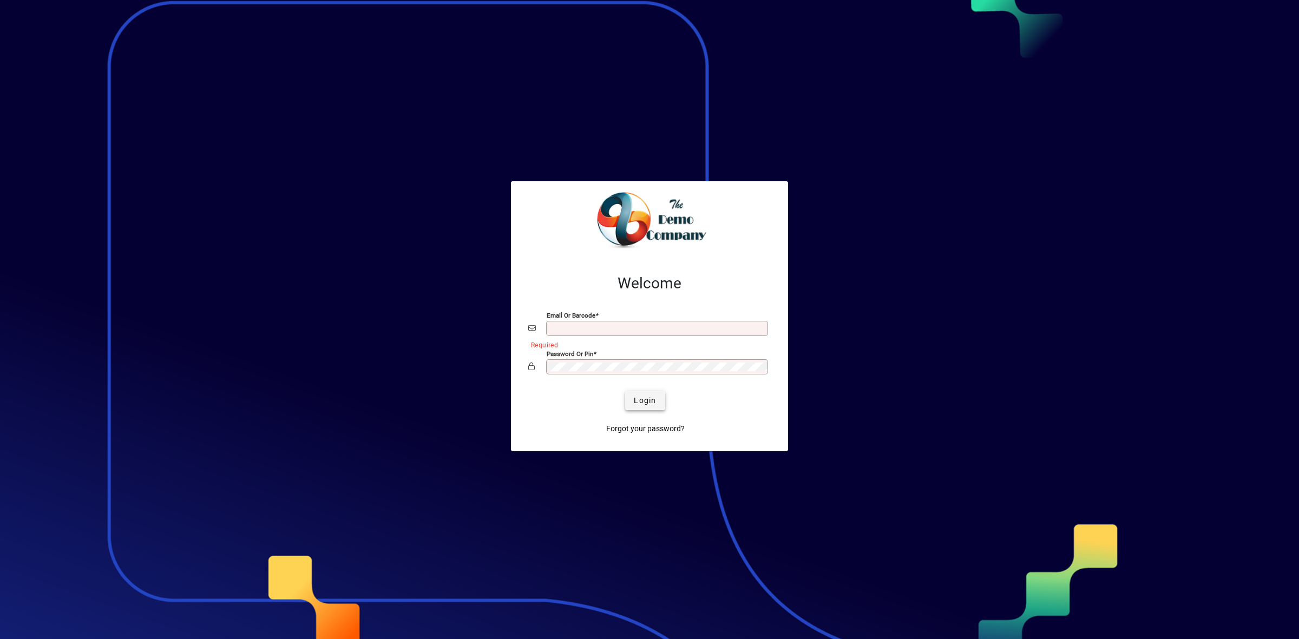
type input "**********"
click at [649, 404] on span "Login" at bounding box center [645, 400] width 22 height 11
